Goal: Information Seeking & Learning: Learn about a topic

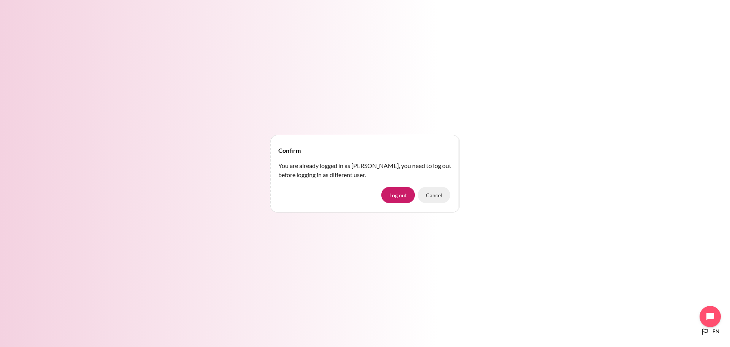
click at [440, 197] on button "Cancel" at bounding box center [434, 195] width 32 height 16
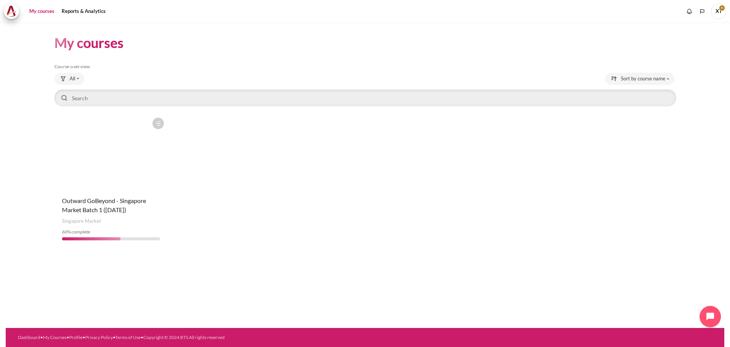
click at [124, 161] on figure "Content" at bounding box center [110, 152] width 113 height 76
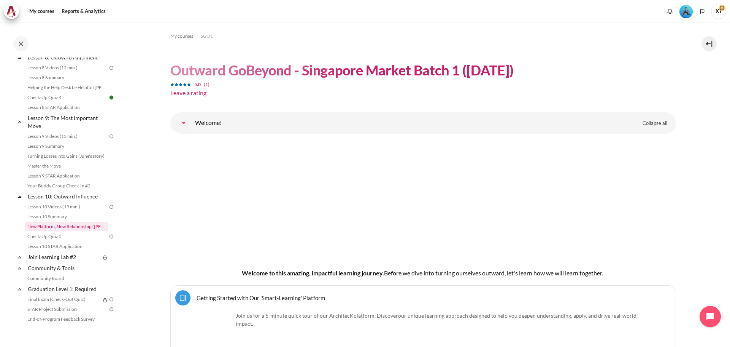
scroll to position [579, 0]
click at [64, 73] on link "Lesson 8 Videos (12 min.)" at bounding box center [66, 68] width 83 height 9
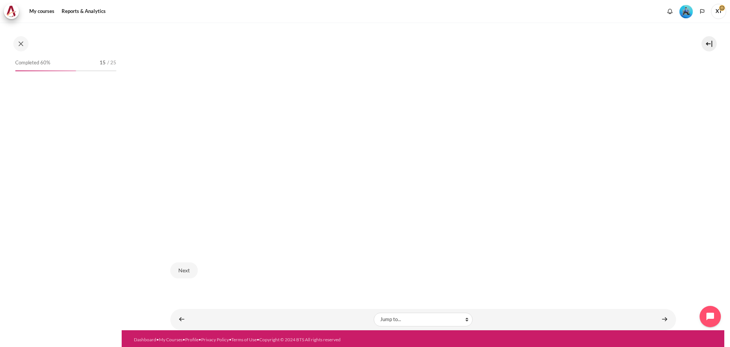
scroll to position [464, 0]
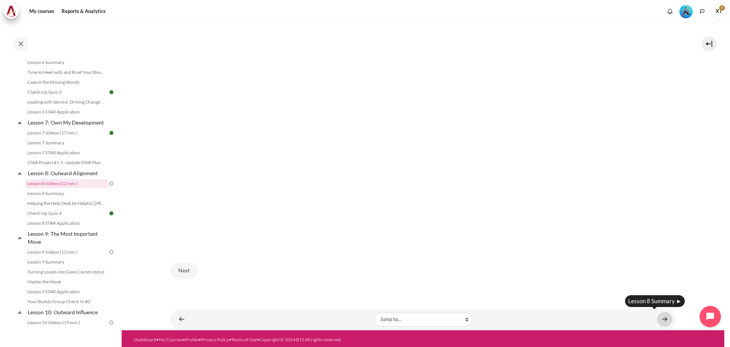
click at [664, 316] on link "Content" at bounding box center [664, 319] width 15 height 15
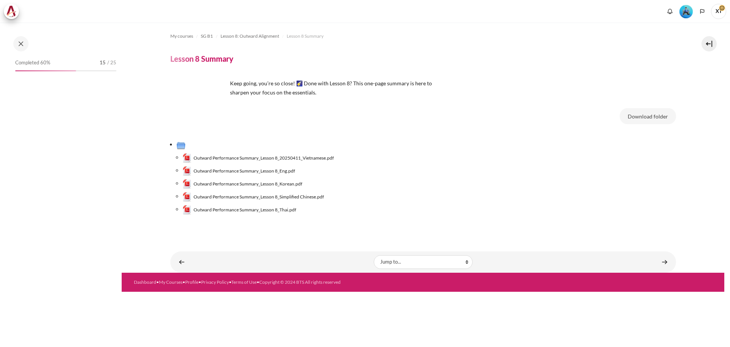
scroll to position [474, 0]
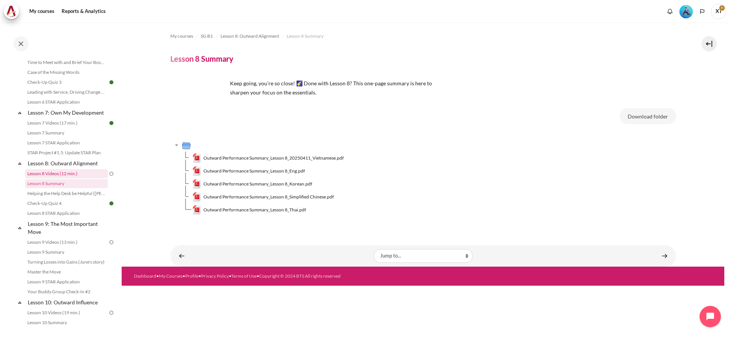
click at [90, 178] on link "Lesson 8 Videos (12 min.)" at bounding box center [66, 173] width 83 height 9
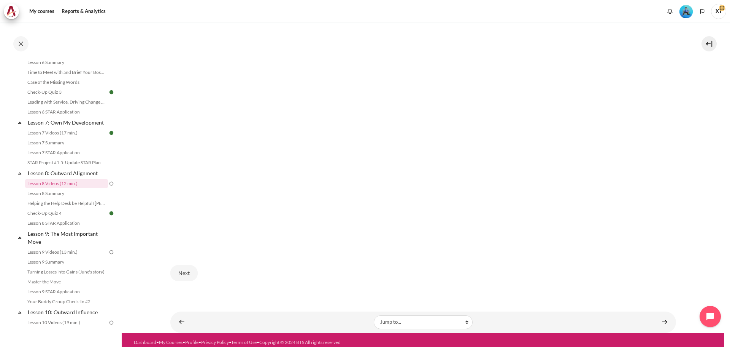
scroll to position [271, 0]
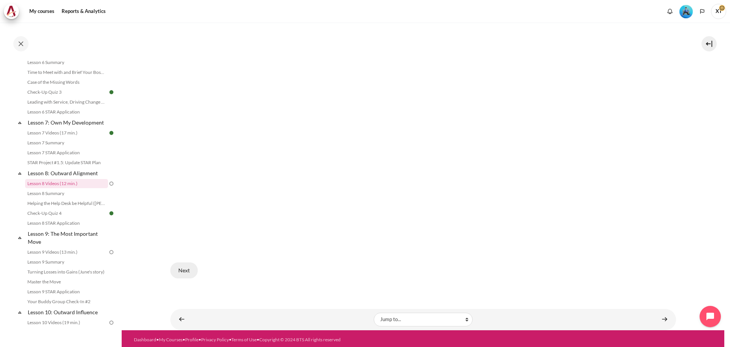
click at [185, 266] on button "Next" at bounding box center [183, 270] width 27 height 16
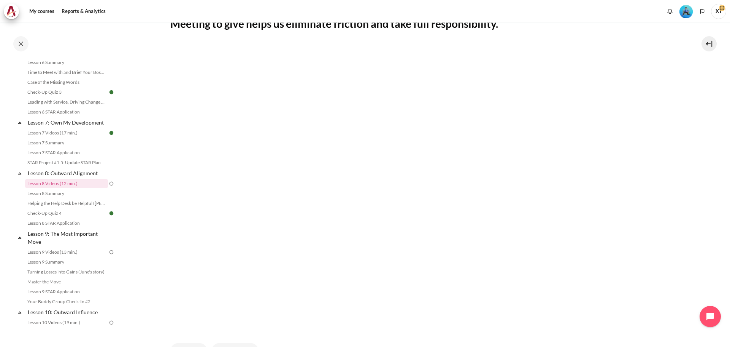
scroll to position [228, 0]
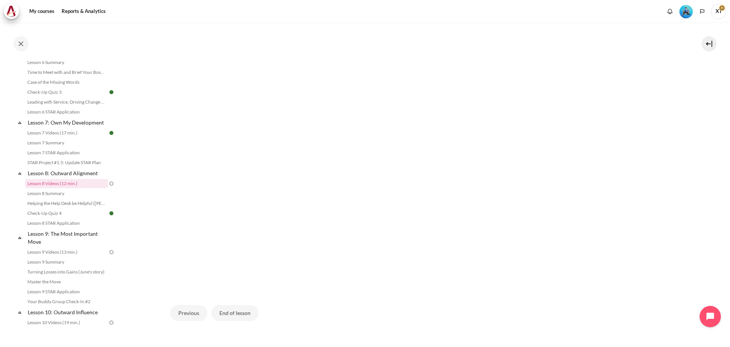
click at [702, 76] on section "My courses SG B1 Lesson 8: Outward Alignment Lesson 8 Videos (12 min.) Lesson 8…" at bounding box center [423, 83] width 603 height 578
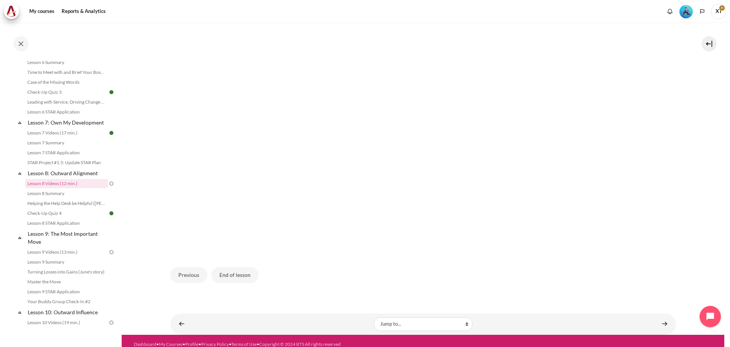
scroll to position [271, 0]
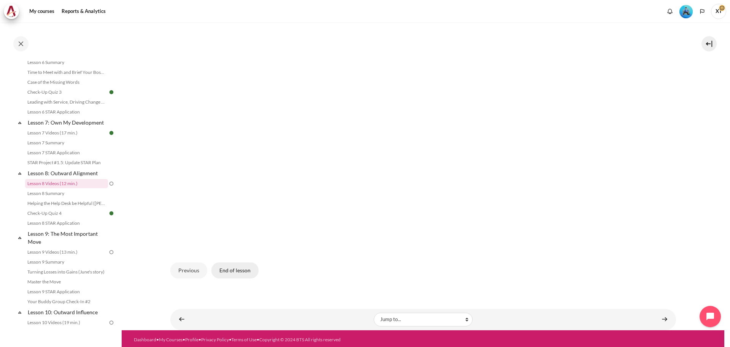
click at [225, 268] on button "End of lesson" at bounding box center [235, 270] width 47 height 16
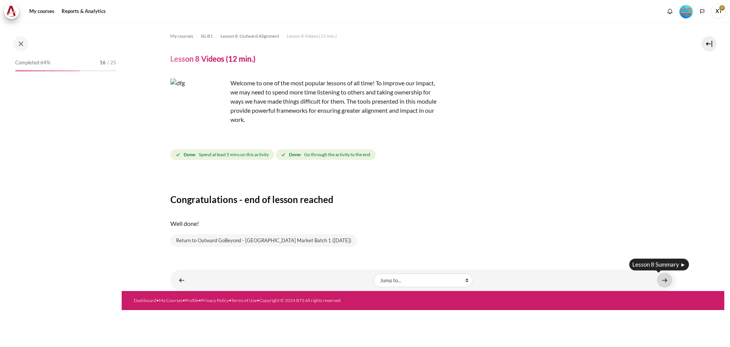
click at [667, 282] on link "Content" at bounding box center [664, 279] width 15 height 15
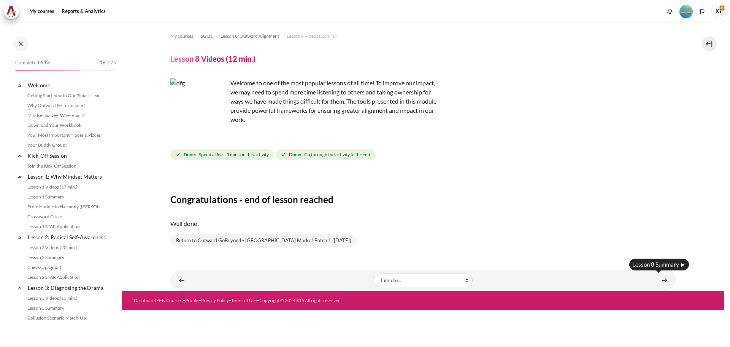
scroll to position [464, 0]
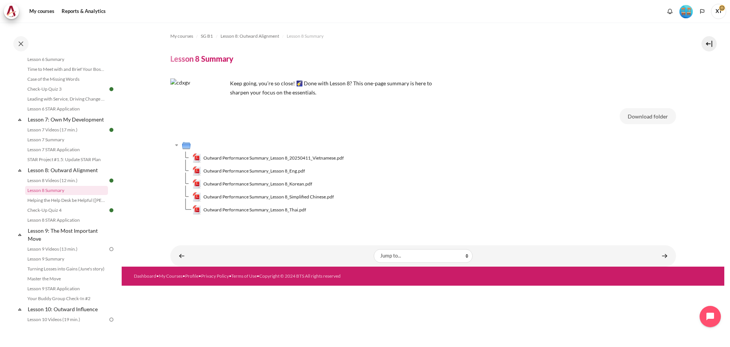
scroll to position [465, 0]
click at [59, 239] on link "Lesson 9: The Most Important Move" at bounding box center [67, 236] width 81 height 18
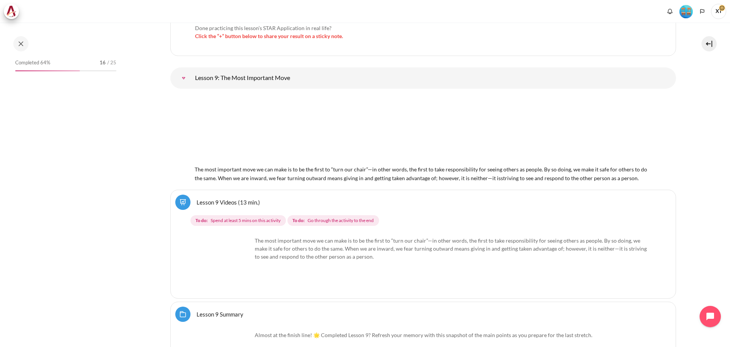
scroll to position [7226, 0]
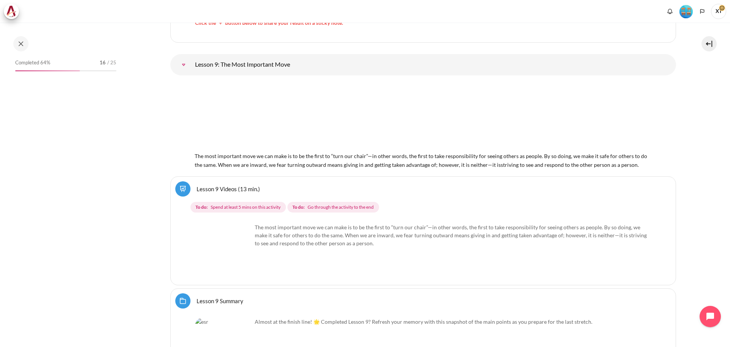
click at [220, 185] on link "Lesson 9 Videos (13 min.)" at bounding box center [229, 188] width 64 height 7
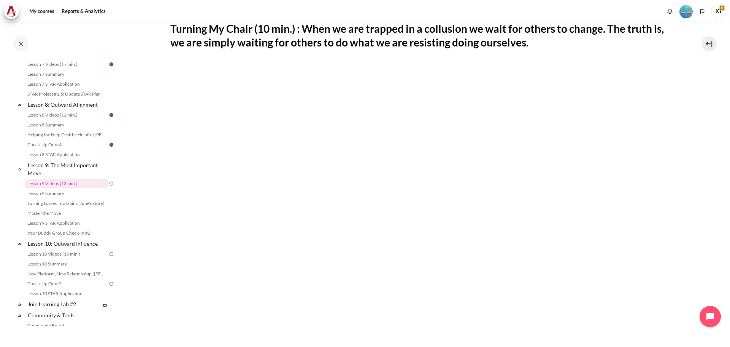
scroll to position [190, 0]
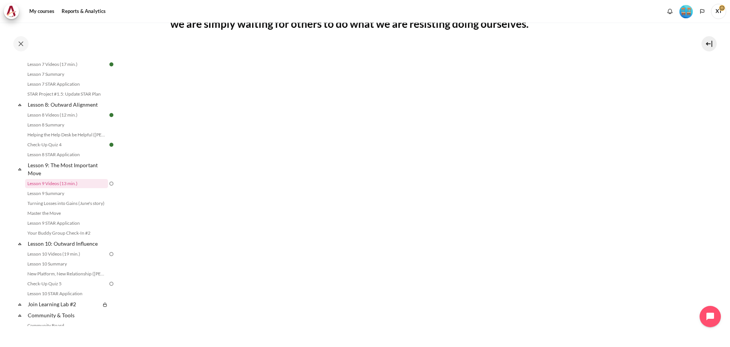
click at [708, 103] on section "My courses SG B1 Lesson 9: The Most Important Move Lesson 9 Videos (13 min.) Le…" at bounding box center [423, 154] width 603 height 644
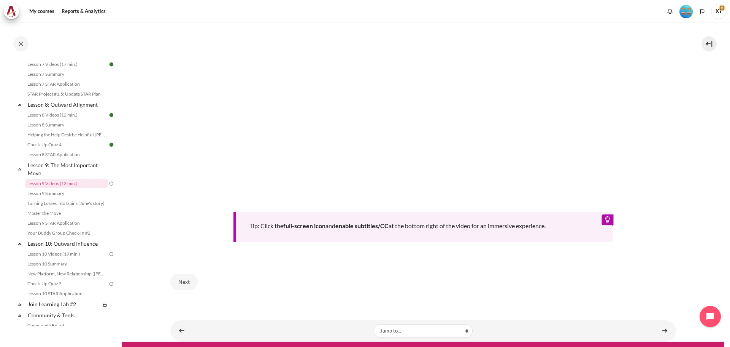
scroll to position [337, 0]
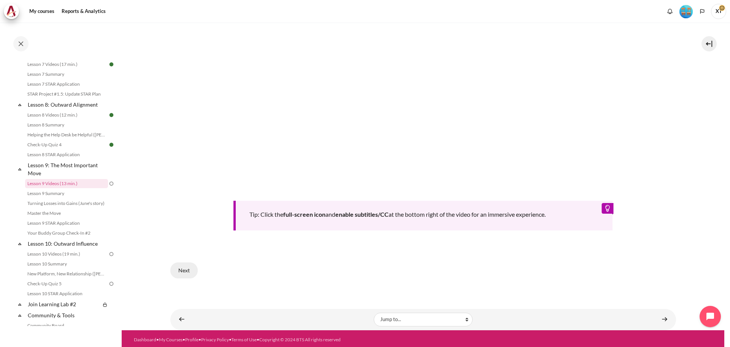
click at [192, 267] on button "Next" at bounding box center [183, 270] width 27 height 16
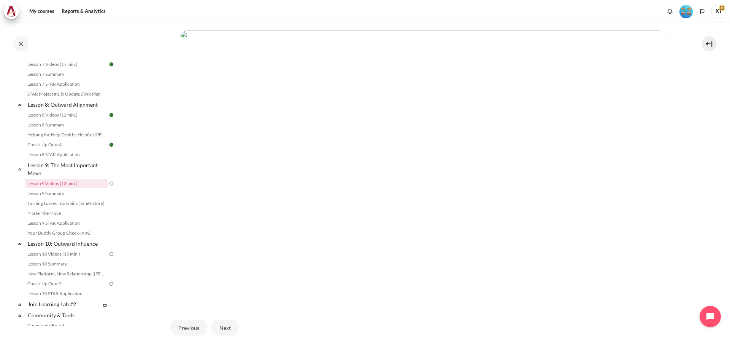
scroll to position [250, 0]
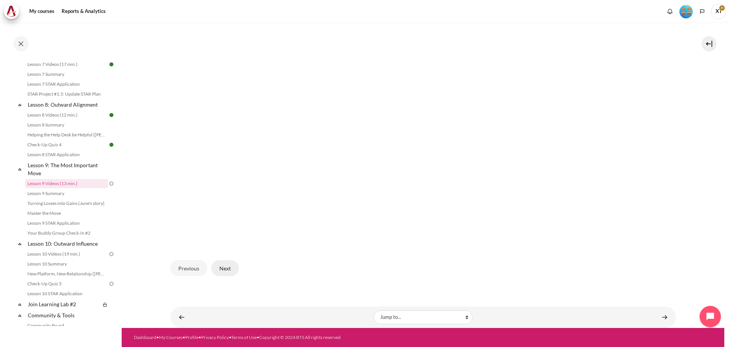
click at [231, 270] on button "Next" at bounding box center [225, 268] width 27 height 16
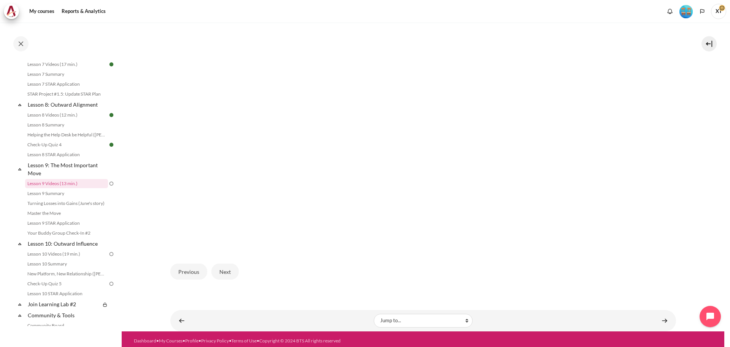
scroll to position [250, 0]
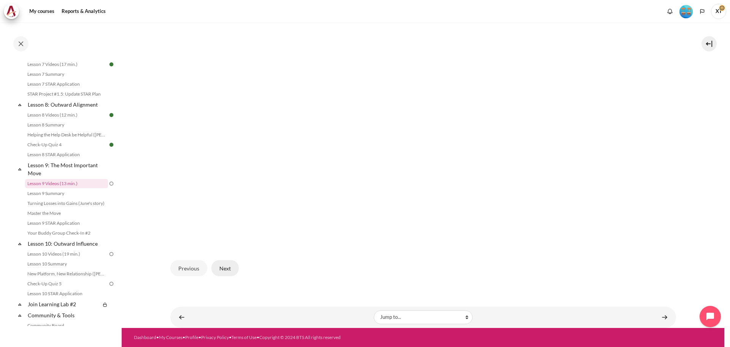
click at [228, 267] on button "Next" at bounding box center [225, 268] width 27 height 16
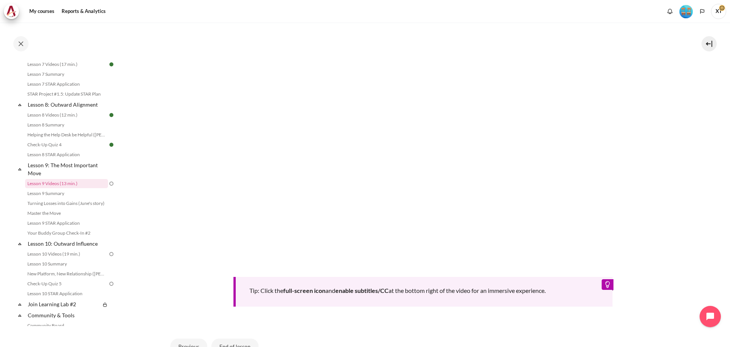
scroll to position [237, 0]
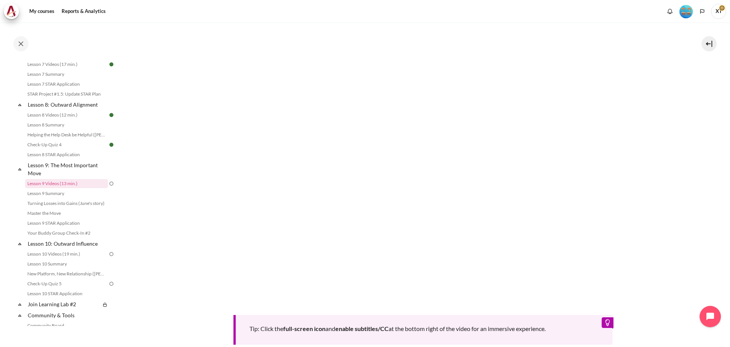
click at [706, 113] on section "My courses SG B1 Lesson 9: The Most Important Move Lesson 9 Videos (13 min.) Le…" at bounding box center [423, 115] width 603 height 658
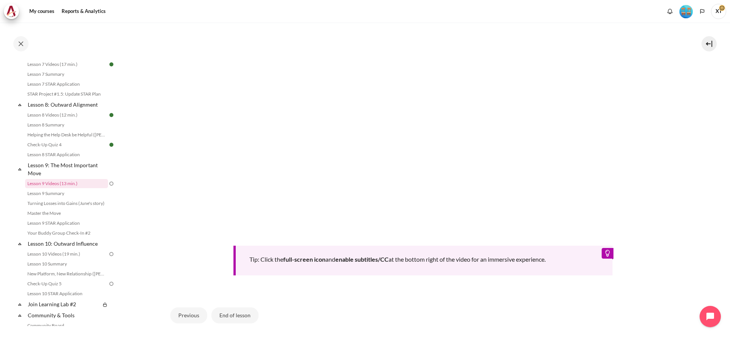
scroll to position [351, 0]
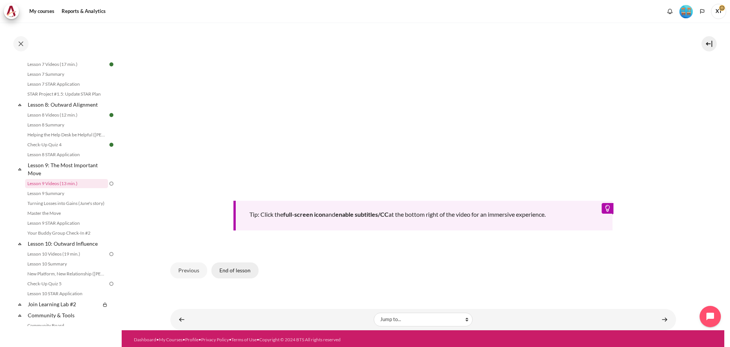
click at [236, 264] on button "End of lesson" at bounding box center [235, 270] width 47 height 16
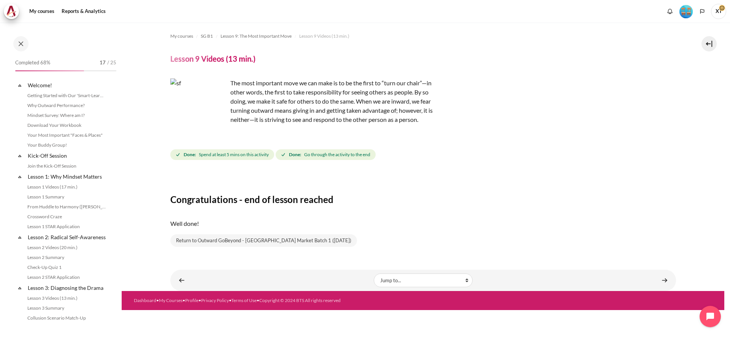
scroll to position [532, 0]
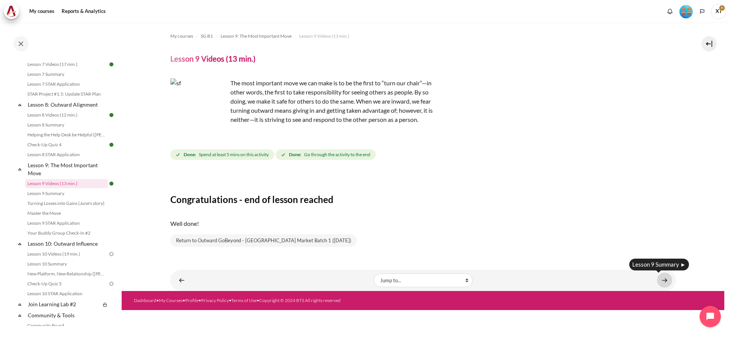
click at [666, 277] on link "Content" at bounding box center [664, 279] width 15 height 15
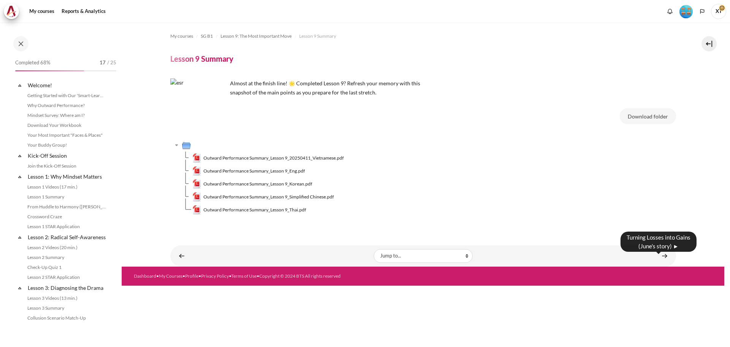
scroll to position [542, 0]
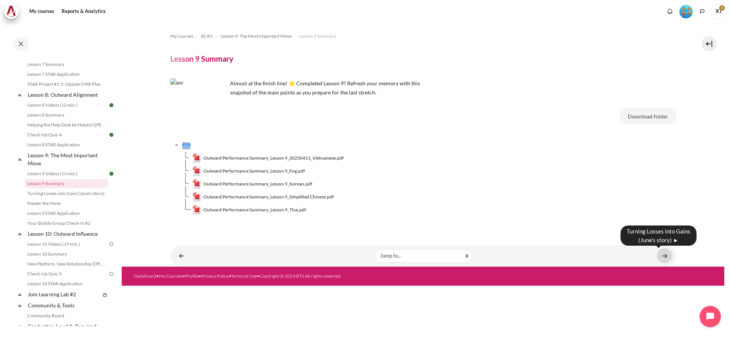
click at [663, 255] on link "Content" at bounding box center [664, 255] width 15 height 15
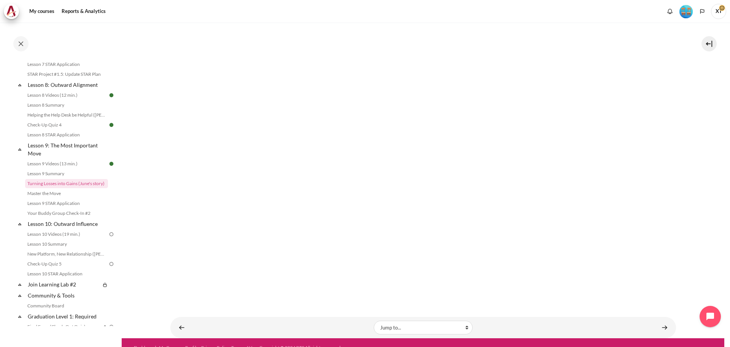
scroll to position [177, 0]
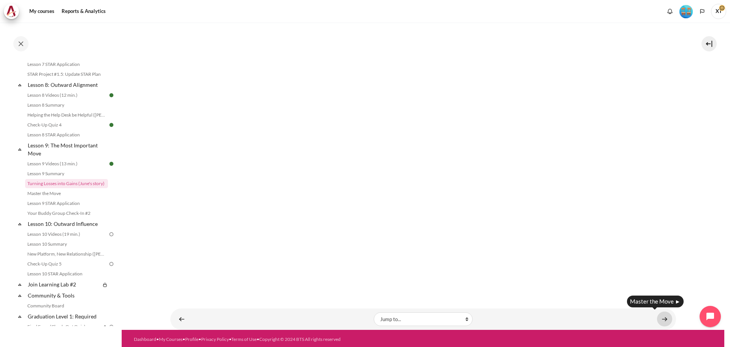
click at [660, 317] on link "Content" at bounding box center [664, 318] width 15 height 15
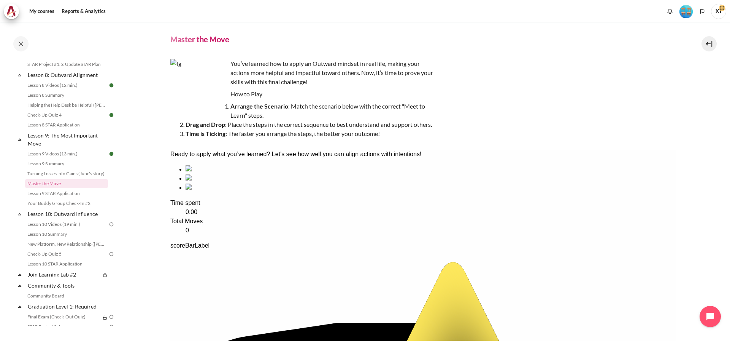
scroll to position [38, 0]
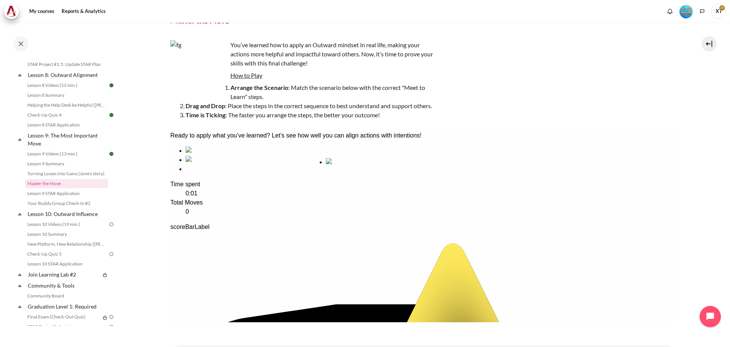
drag, startPoint x: 296, startPoint y: 189, endPoint x: 363, endPoint y: 188, distance: 66.6
drag, startPoint x: 296, startPoint y: 182, endPoint x: 290, endPoint y: 182, distance: 6.5
drag, startPoint x: 366, startPoint y: 185, endPoint x: 302, endPoint y: 185, distance: 64.3
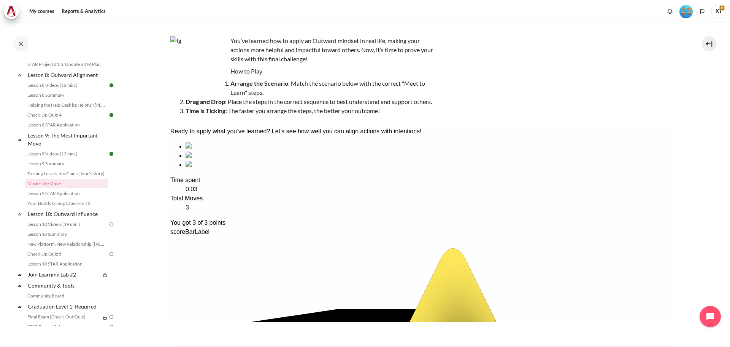
scroll to position [80, 0]
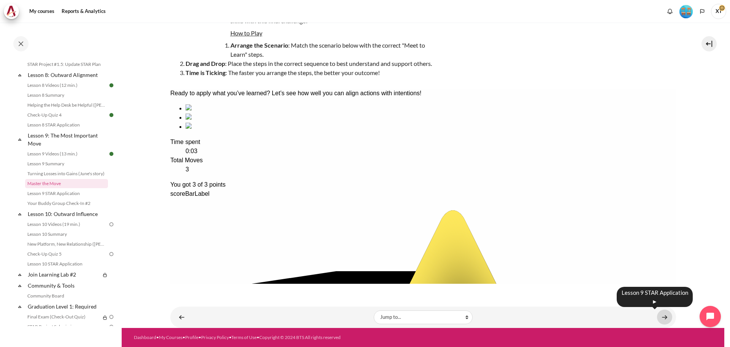
click at [659, 317] on link "Content" at bounding box center [664, 316] width 15 height 15
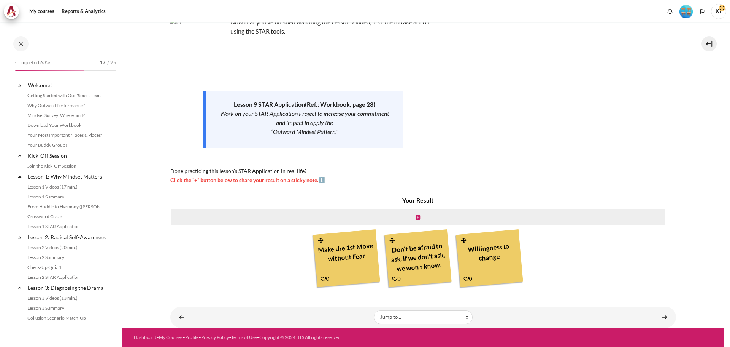
scroll to position [572, 0]
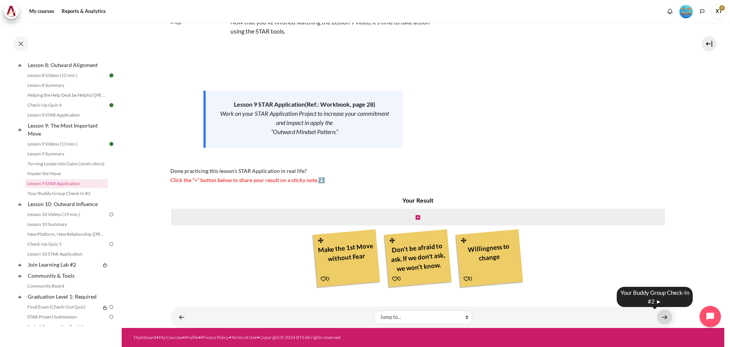
click at [662, 316] on link "Content" at bounding box center [664, 316] width 15 height 15
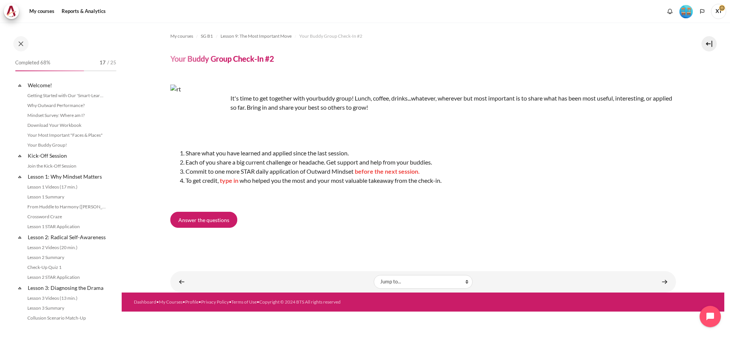
scroll to position [582, 0]
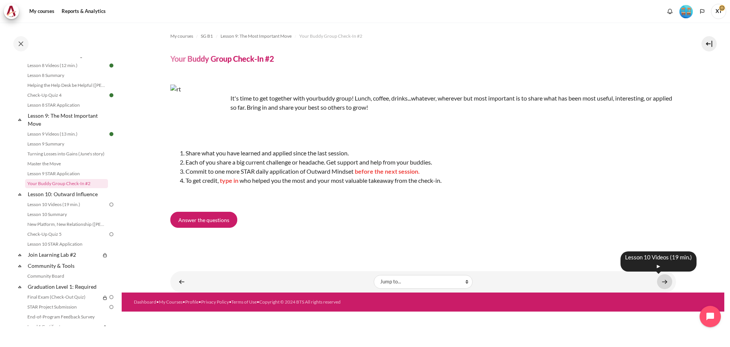
click at [668, 281] on link "Content" at bounding box center [664, 281] width 15 height 15
